Goal: Task Accomplishment & Management: Use online tool/utility

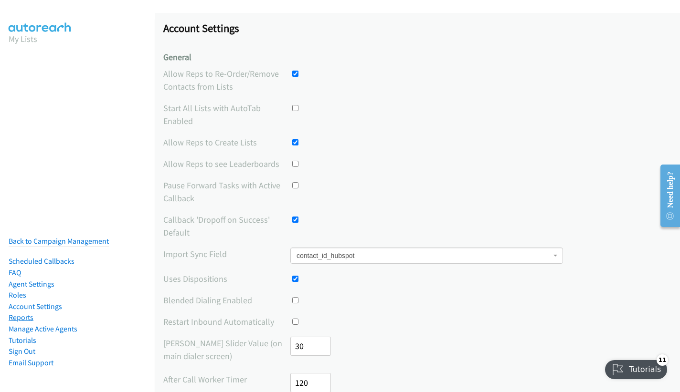
click at [28, 320] on link "Reports" at bounding box center [21, 317] width 25 height 9
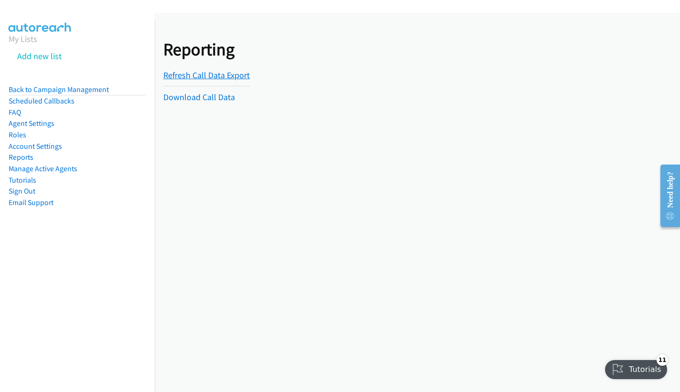
click at [194, 76] on link "Refresh Call Data Export" at bounding box center [206, 75] width 86 height 11
